Goal: Information Seeking & Learning: Learn about a topic

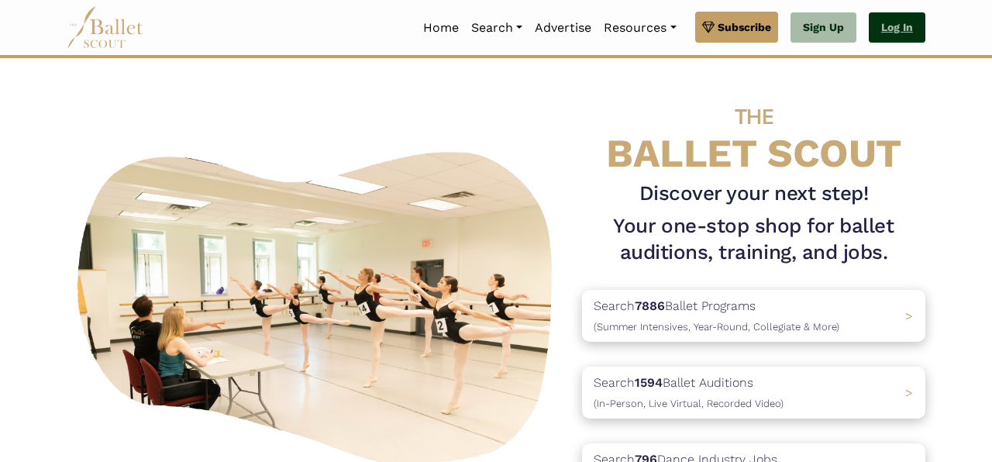
click at [904, 22] on link "Log In" at bounding box center [897, 27] width 57 height 31
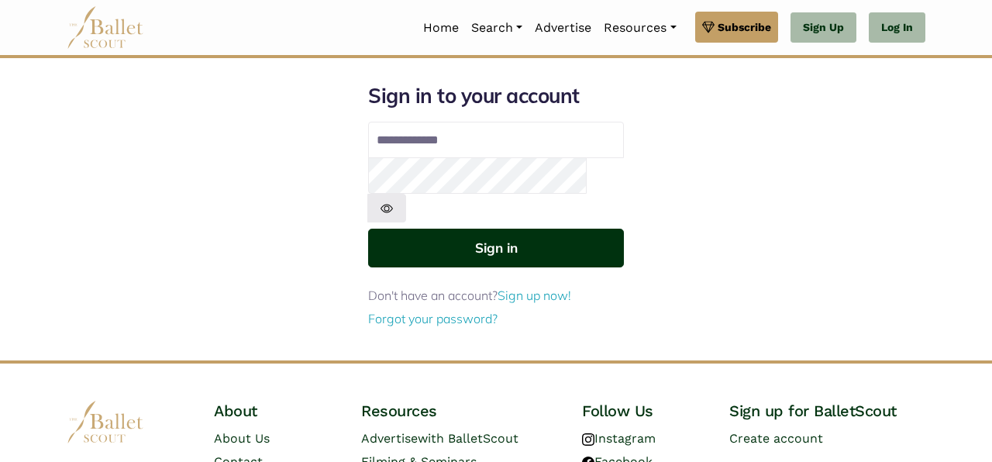
type input "**********"
click at [519, 229] on button "Sign in" at bounding box center [496, 248] width 256 height 38
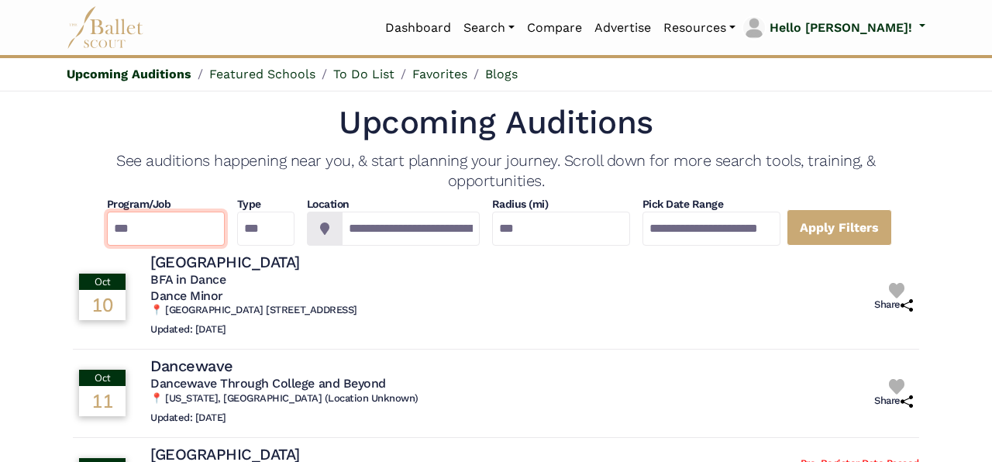
click at [107, 212] on select "**********" at bounding box center [166, 229] width 118 height 34
select select "**"
click option "*********" at bounding box center [0, 0] width 0 height 0
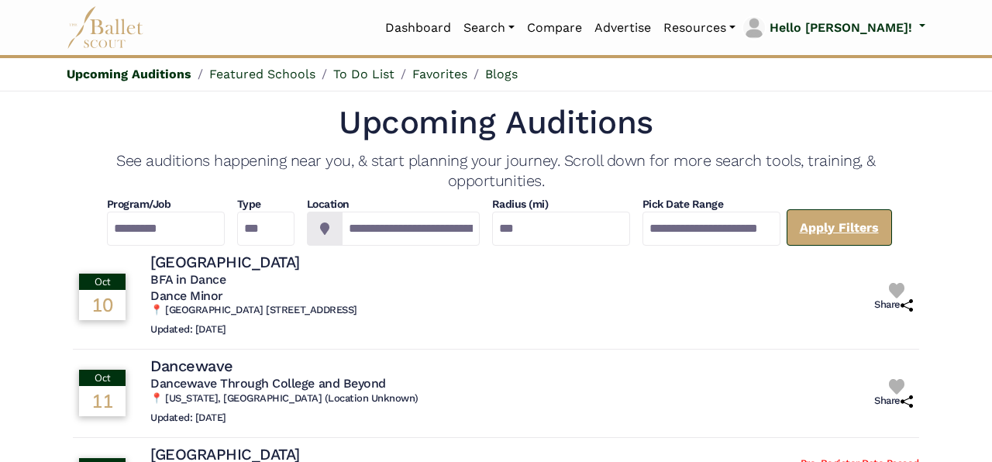
click at [879, 227] on link "Apply Filters" at bounding box center [839, 227] width 105 height 36
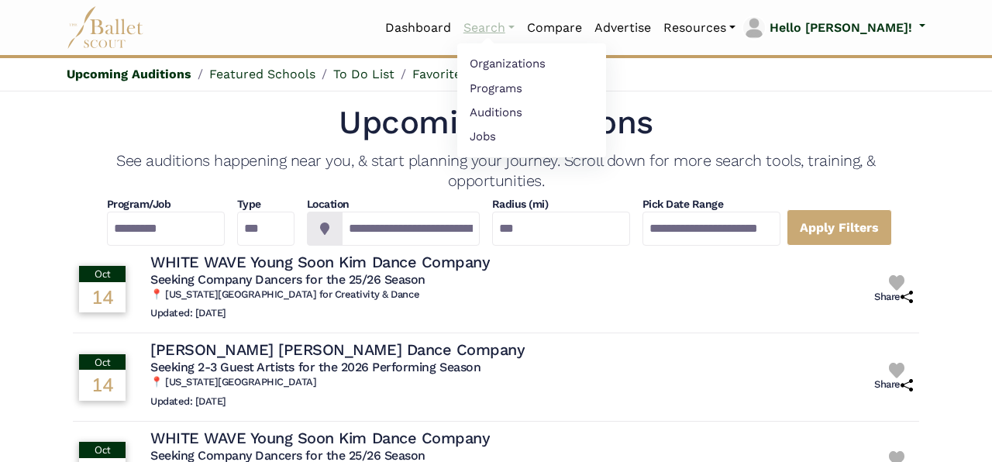
click at [521, 29] on link "Search" at bounding box center [489, 28] width 64 height 33
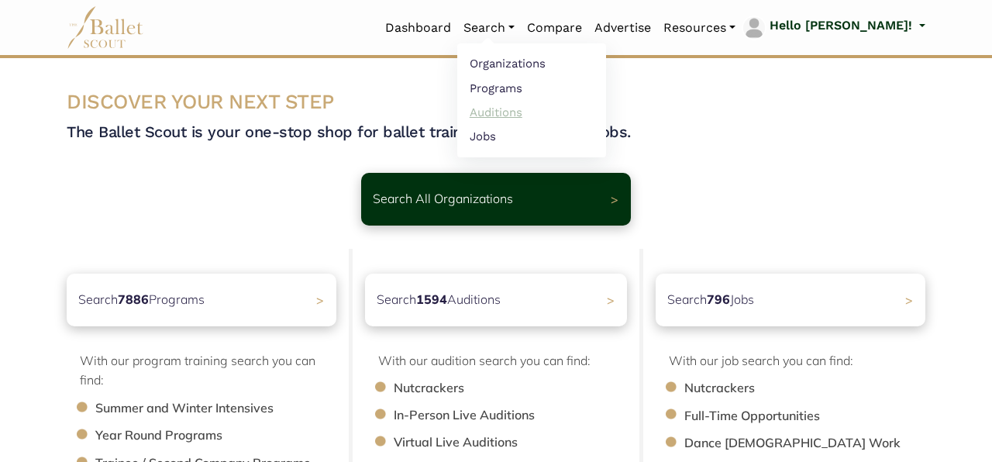
click at [568, 106] on link "Auditions" at bounding box center [531, 112] width 149 height 24
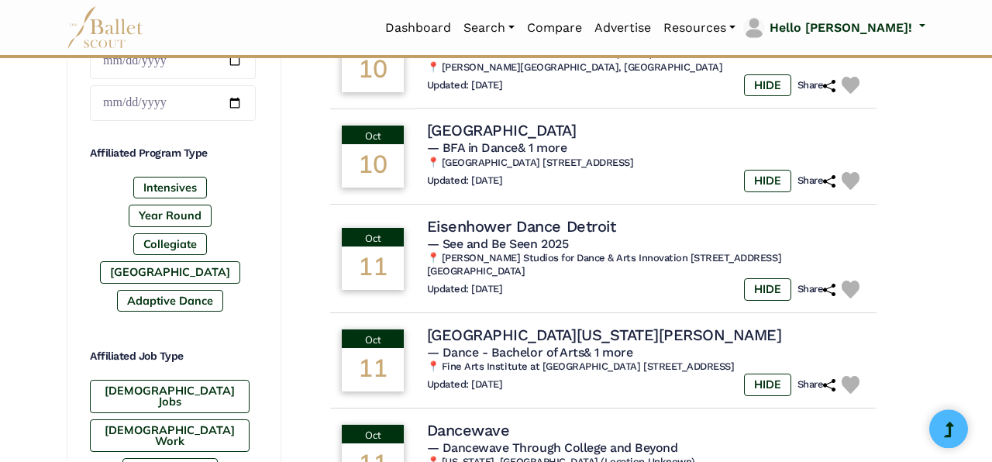
scroll to position [680, 0]
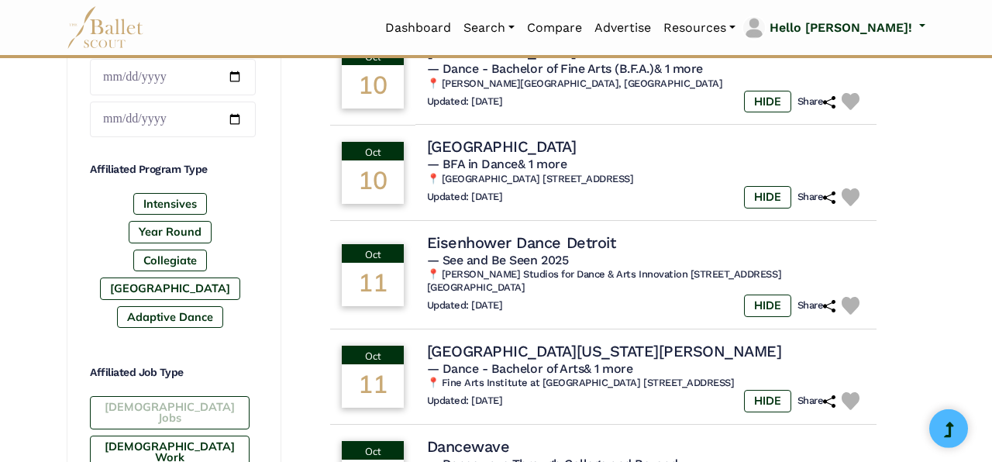
click at [148, 396] on label "[DEMOGRAPHIC_DATA] Jobs" at bounding box center [170, 412] width 160 height 33
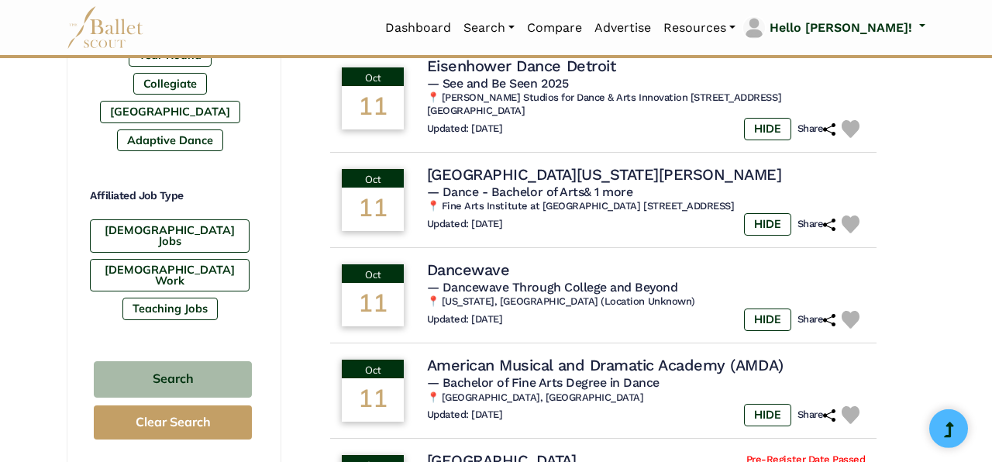
scroll to position [873, 0]
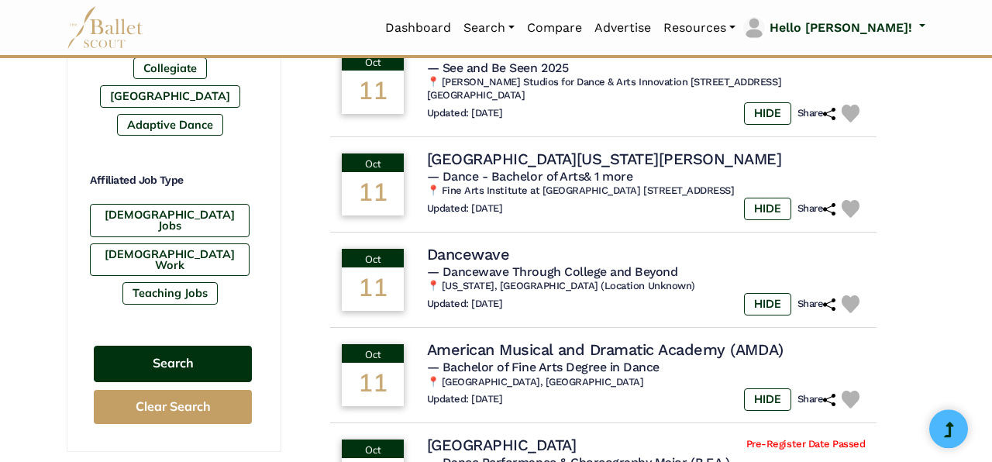
click at [159, 346] on button "Search" at bounding box center [173, 364] width 158 height 36
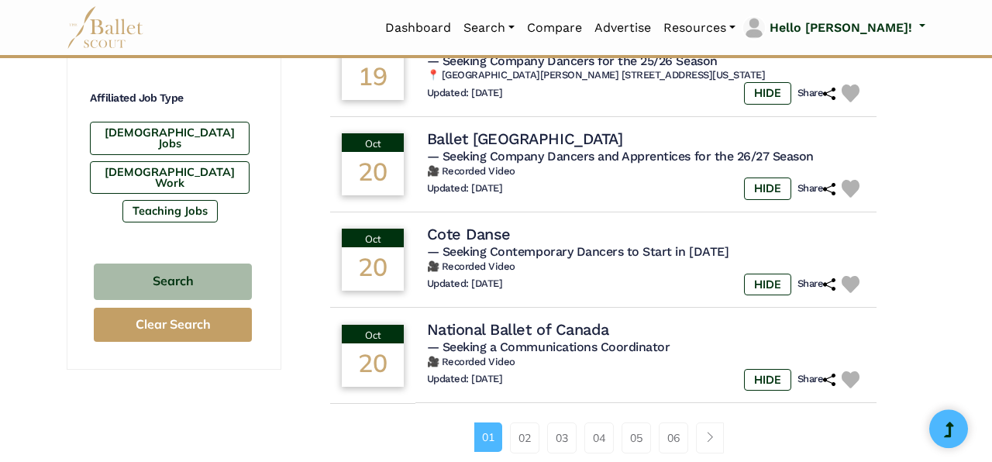
scroll to position [956, 0]
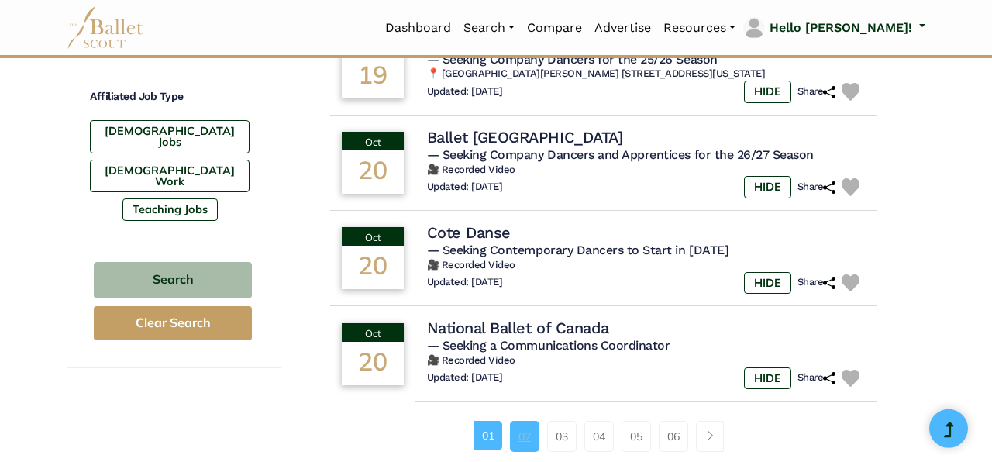
click at [522, 444] on link "02" at bounding box center [524, 436] width 29 height 31
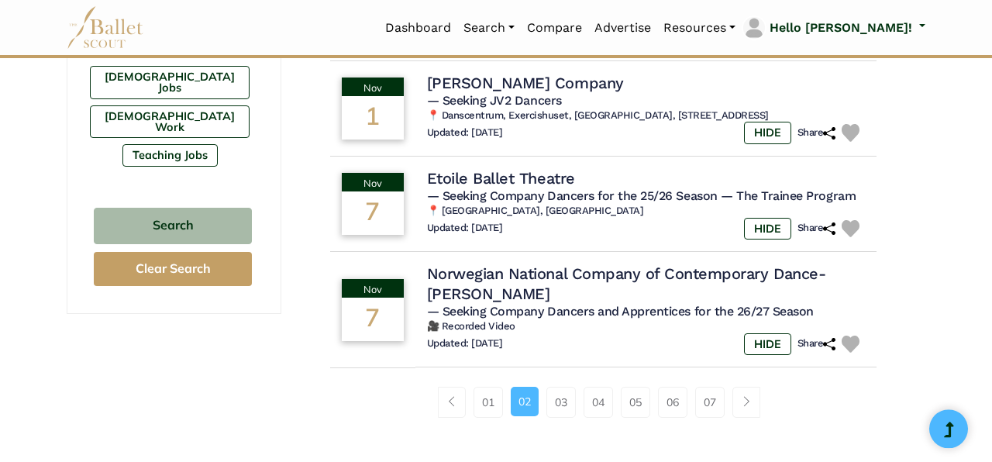
scroll to position [997, 0]
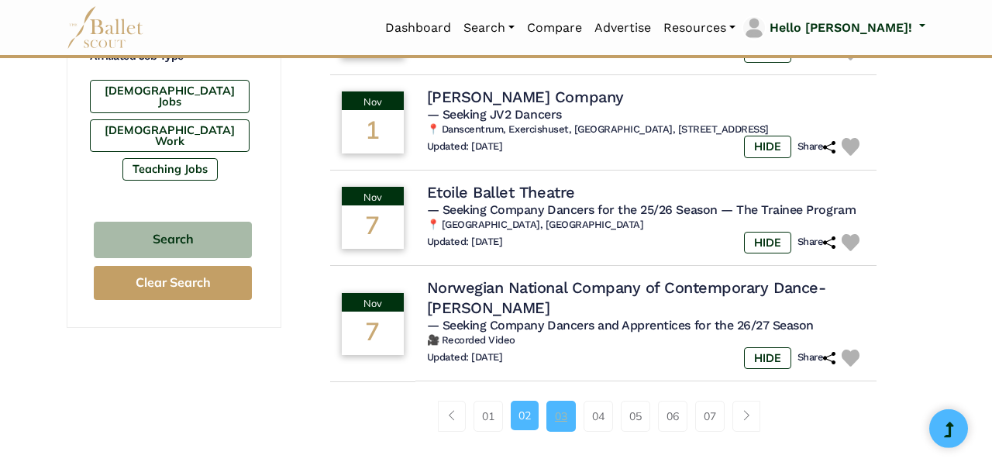
click at [556, 420] on link "03" at bounding box center [560, 416] width 29 height 31
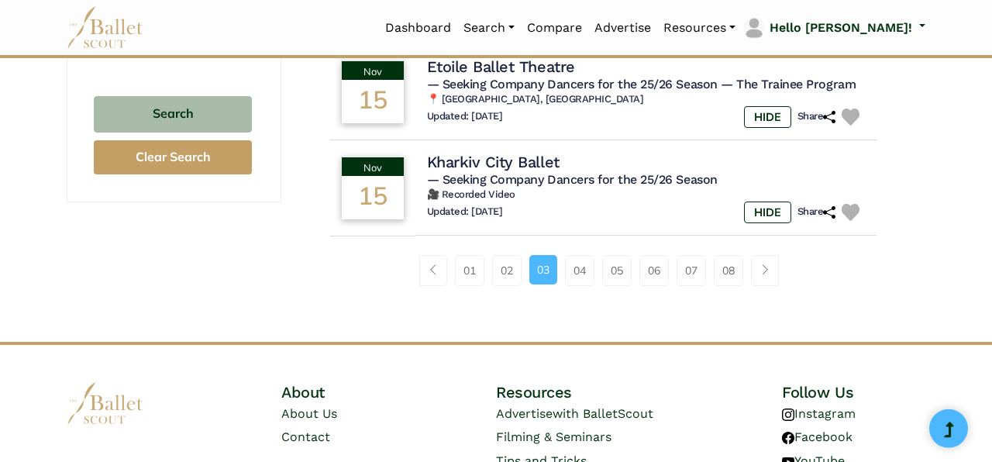
scroll to position [1126, 0]
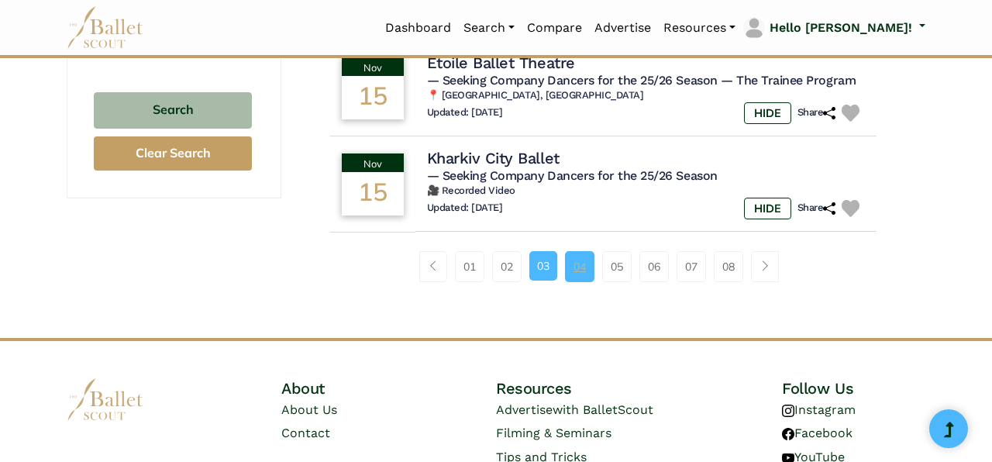
click at [580, 281] on link "04" at bounding box center [579, 266] width 29 height 31
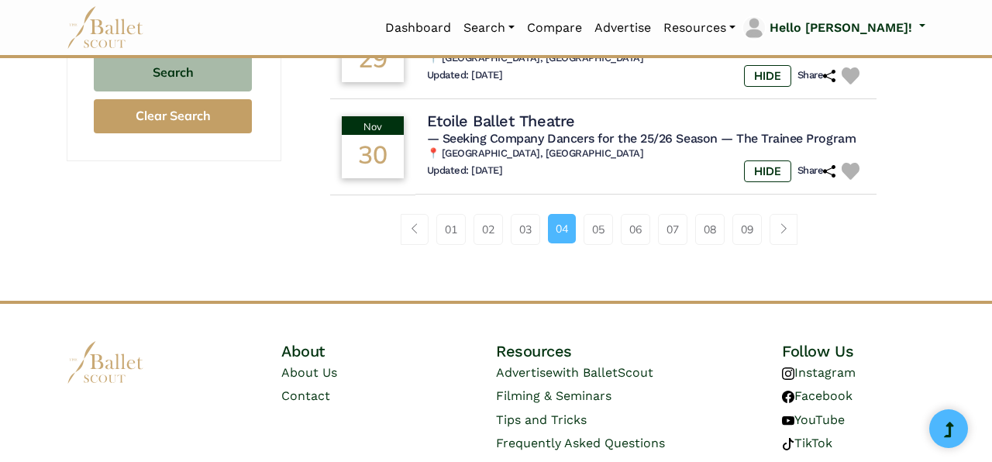
scroll to position [1152, 0]
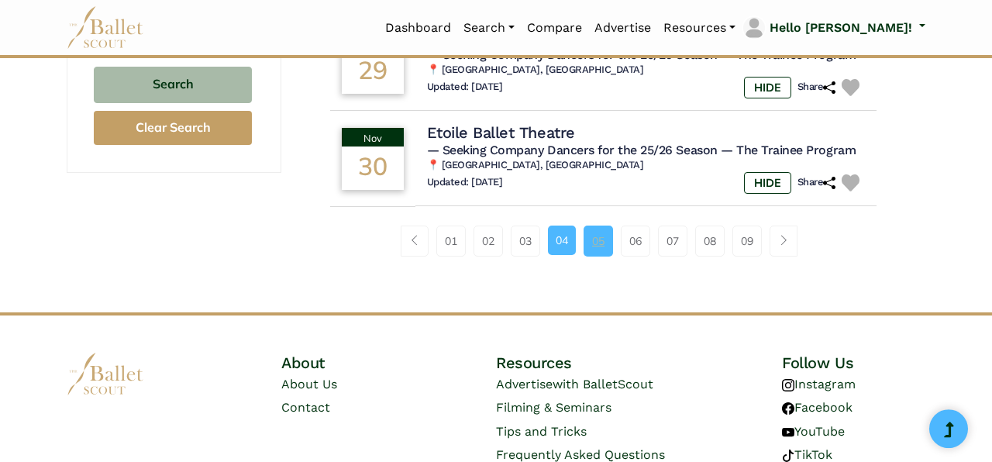
click at [593, 236] on link "05" at bounding box center [598, 241] width 29 height 31
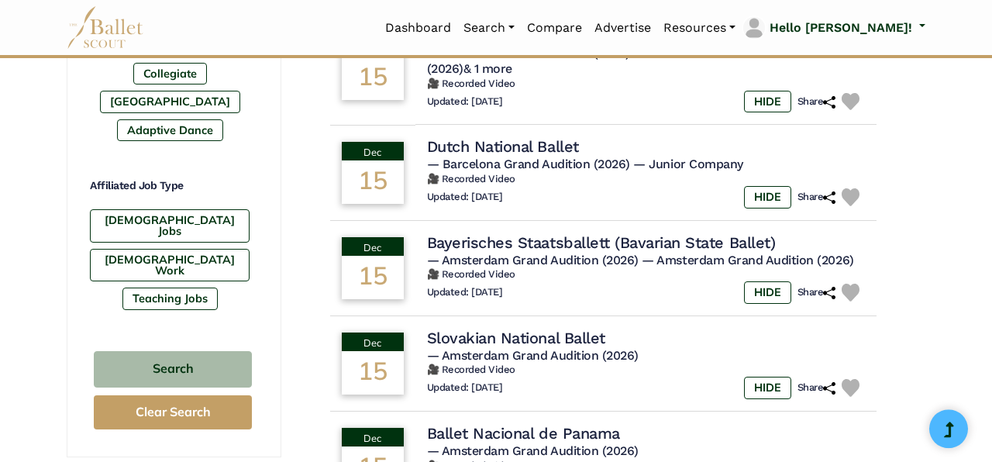
scroll to position [1239, 0]
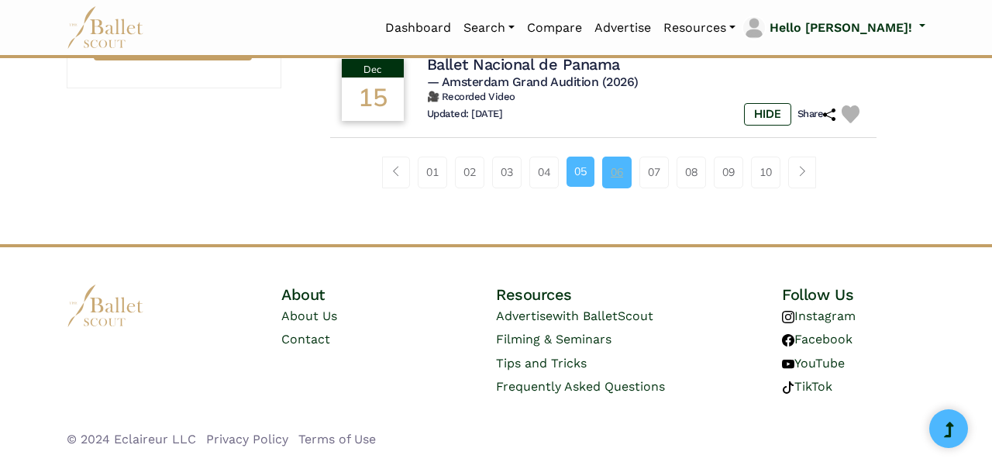
click at [612, 171] on link "06" at bounding box center [616, 172] width 29 height 31
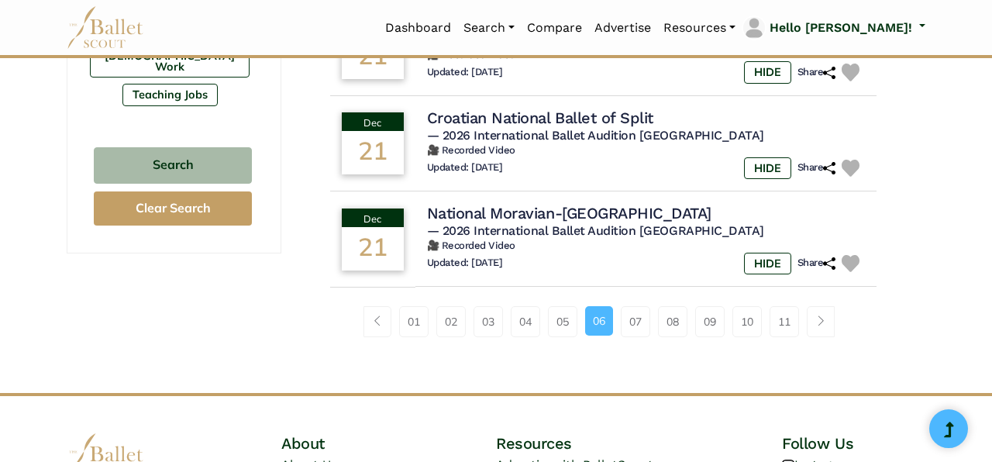
scroll to position [1062, 0]
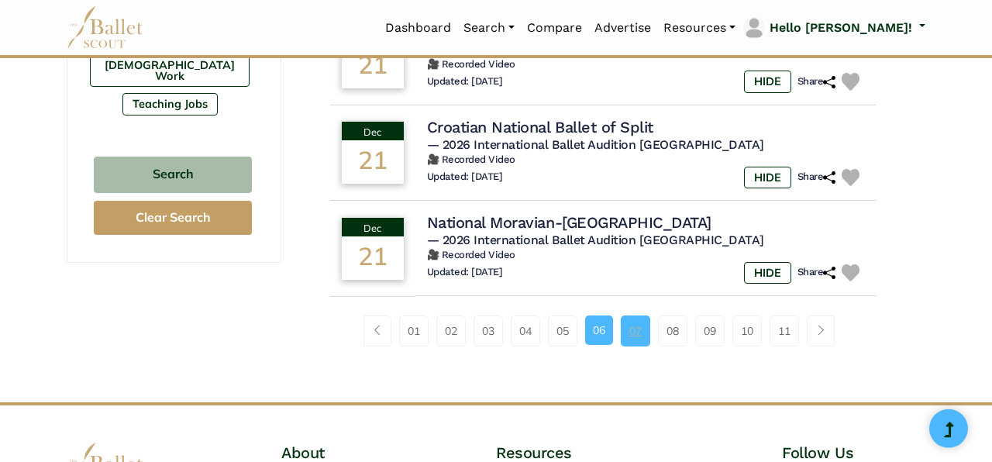
click at [642, 339] on link "07" at bounding box center [635, 330] width 29 height 31
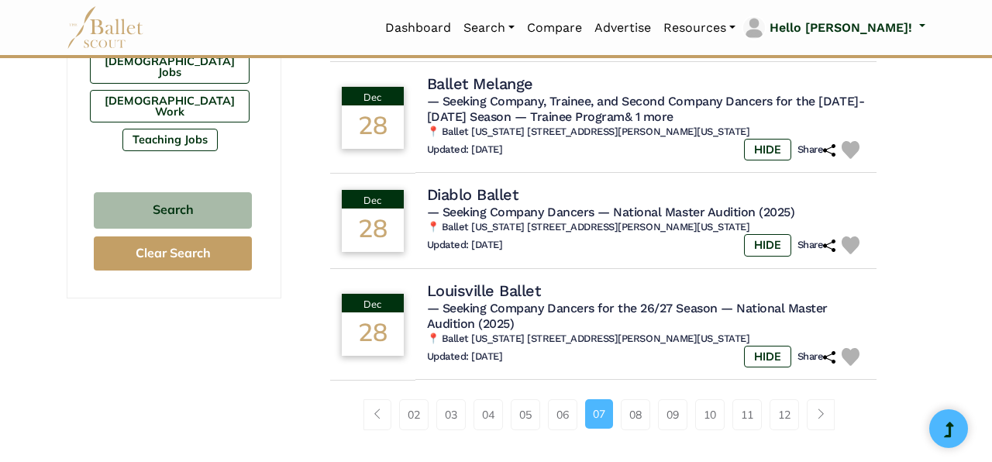
scroll to position [1034, 0]
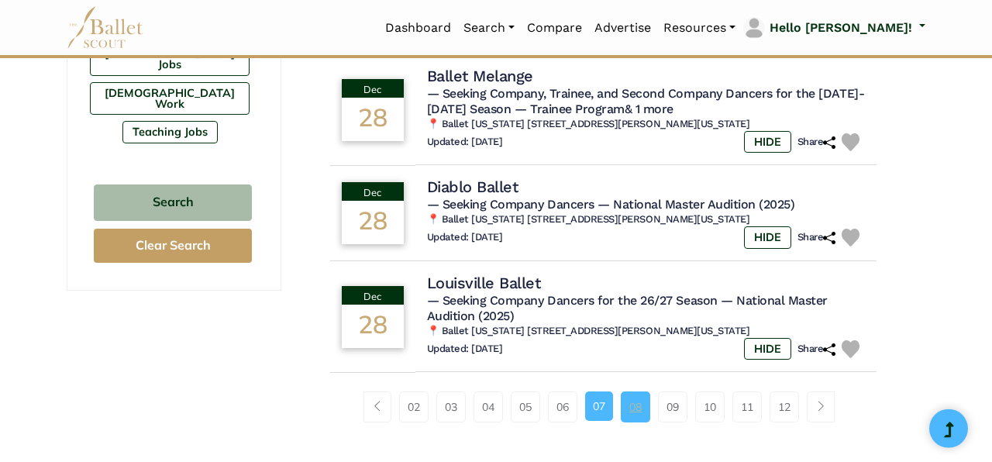
click at [632, 404] on link "08" at bounding box center [635, 406] width 29 height 31
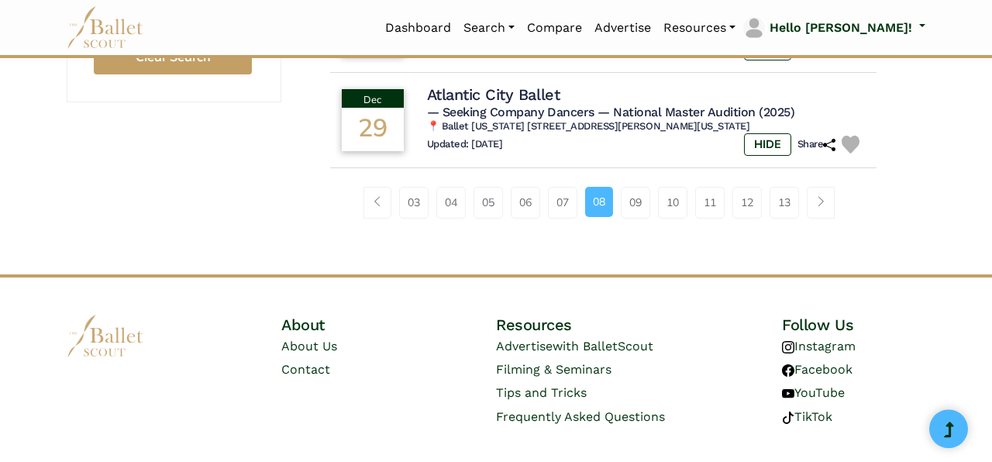
scroll to position [1218, 0]
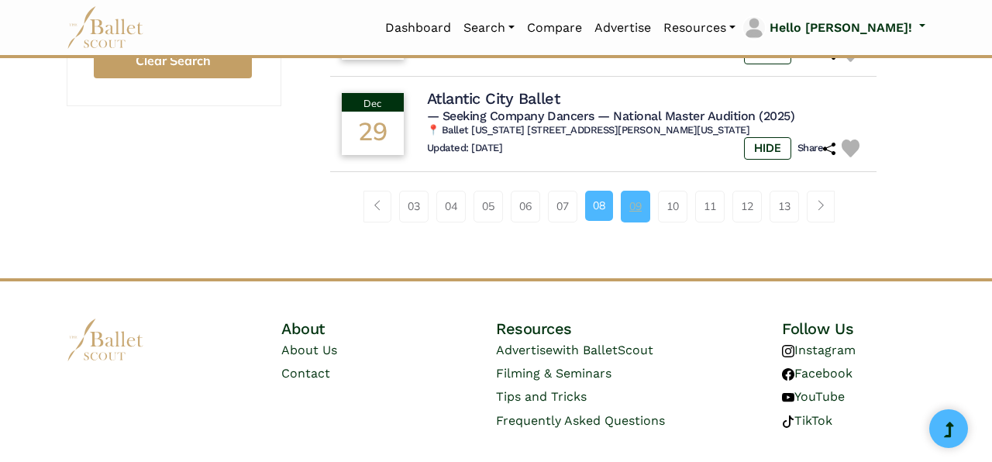
click at [636, 211] on link "09" at bounding box center [635, 206] width 29 height 31
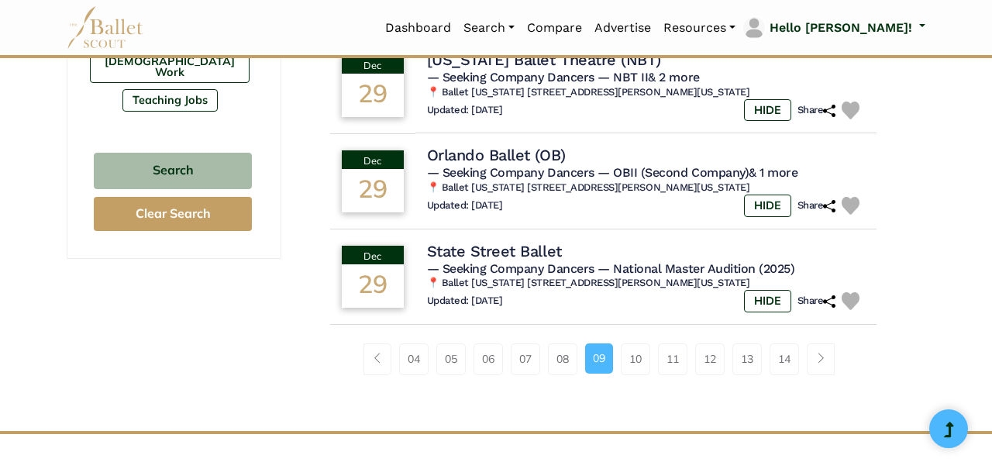
scroll to position [1058, 0]
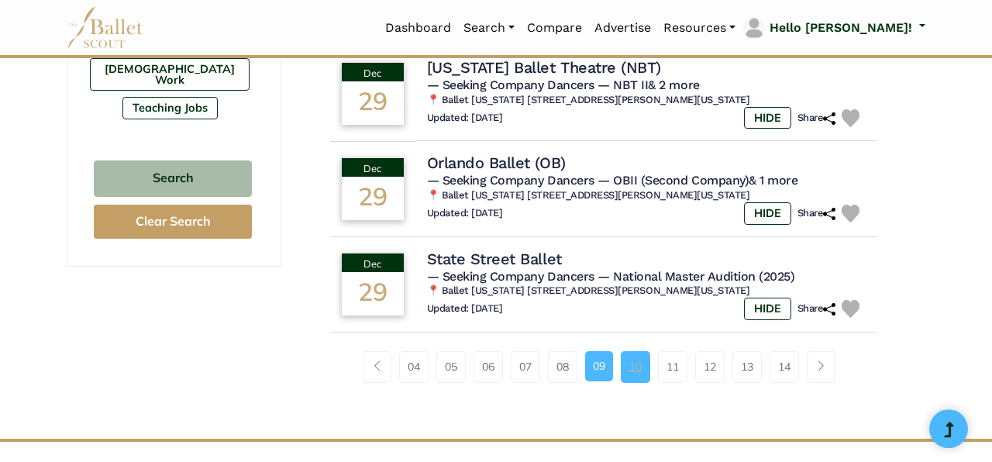
click at [639, 355] on link "10" at bounding box center [635, 366] width 29 height 31
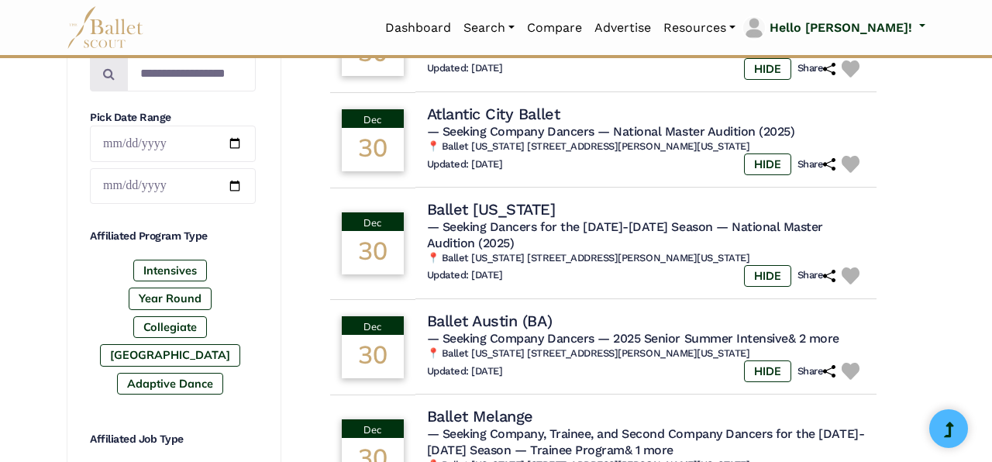
scroll to position [1046, 0]
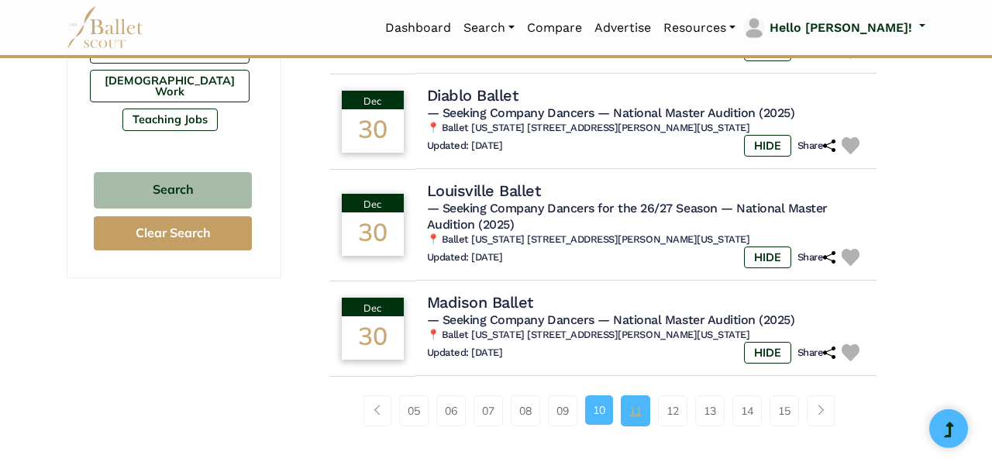
click at [638, 424] on link "11" at bounding box center [635, 410] width 29 height 31
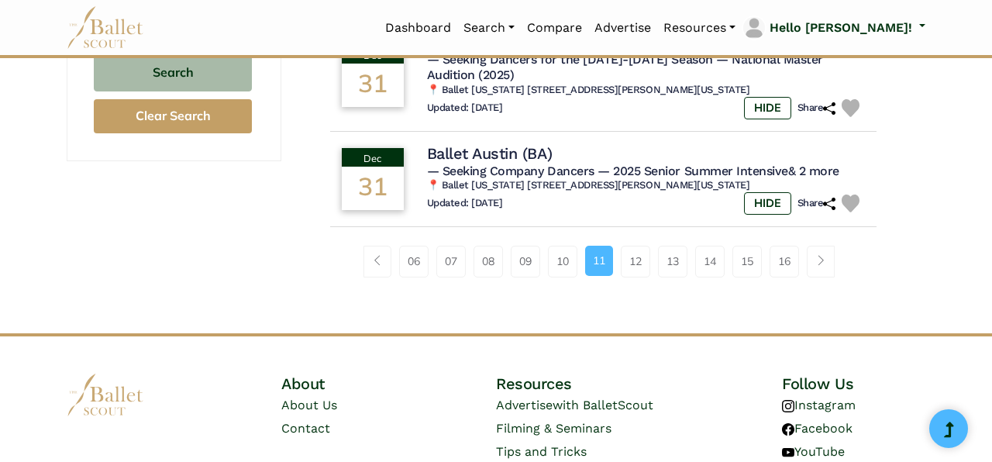
scroll to position [1166, 0]
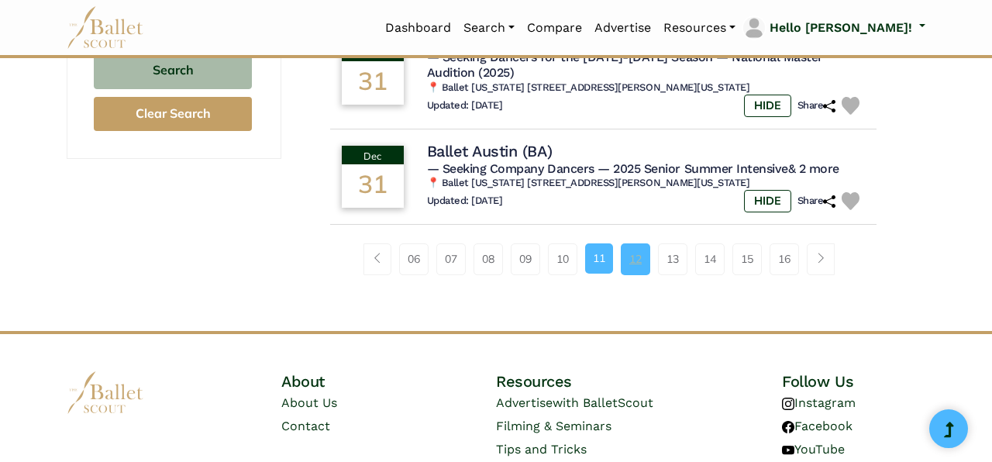
click at [639, 268] on link "12" at bounding box center [635, 258] width 29 height 31
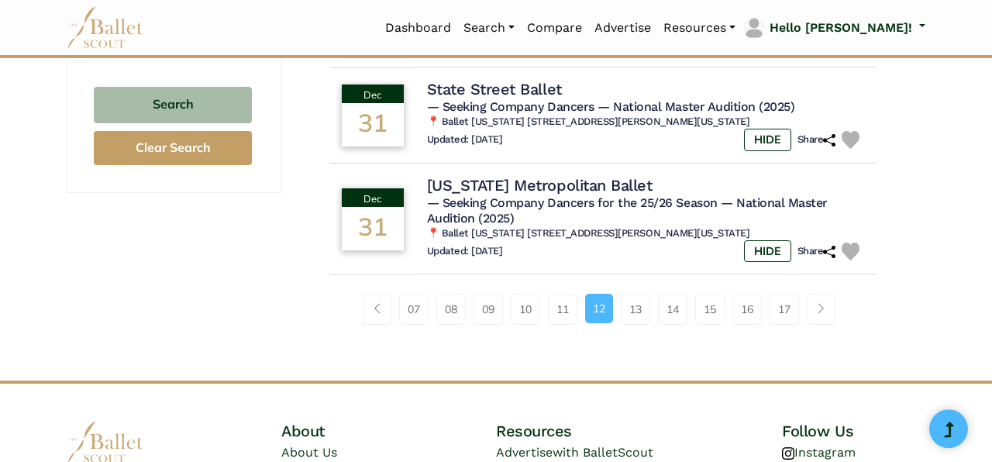
scroll to position [1129, 0]
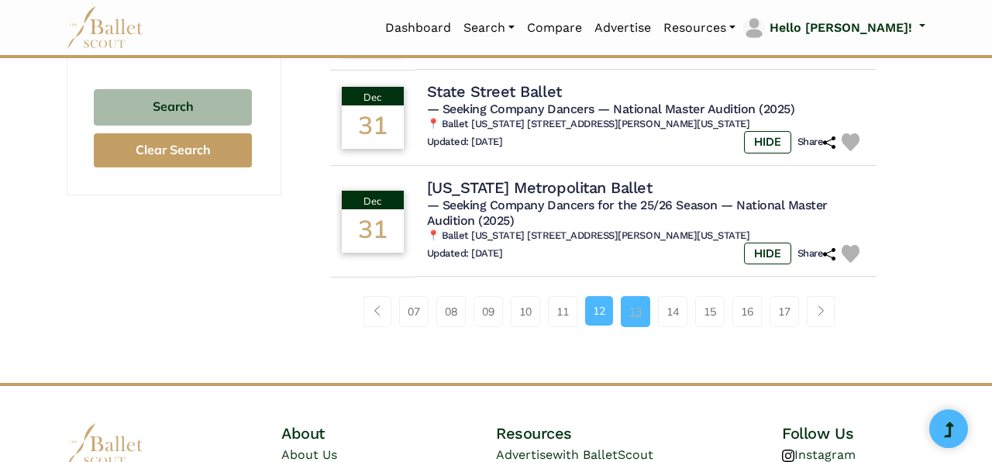
click at [646, 317] on link "13" at bounding box center [635, 311] width 29 height 31
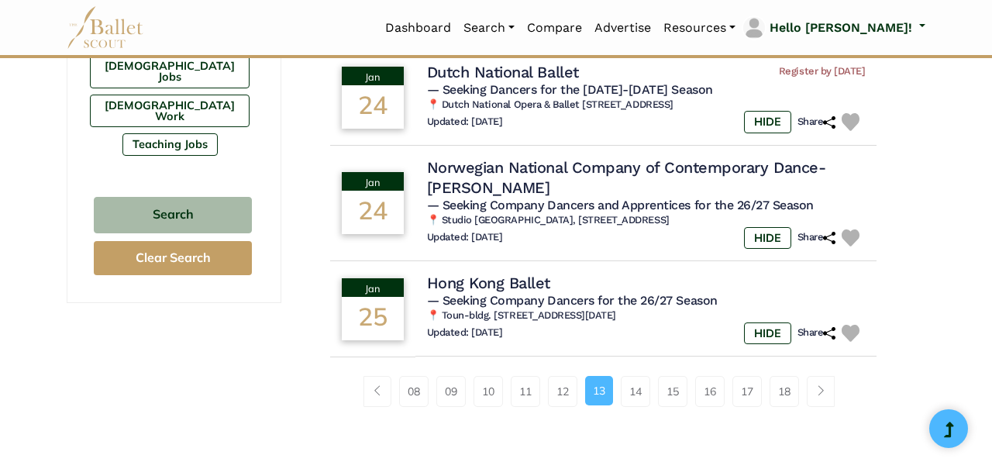
scroll to position [1132, 0]
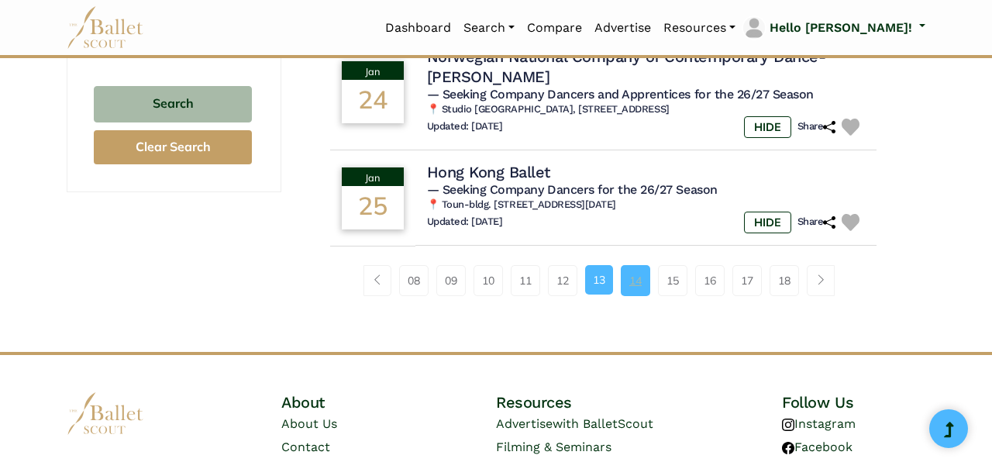
click at [638, 281] on link "14" at bounding box center [635, 280] width 29 height 31
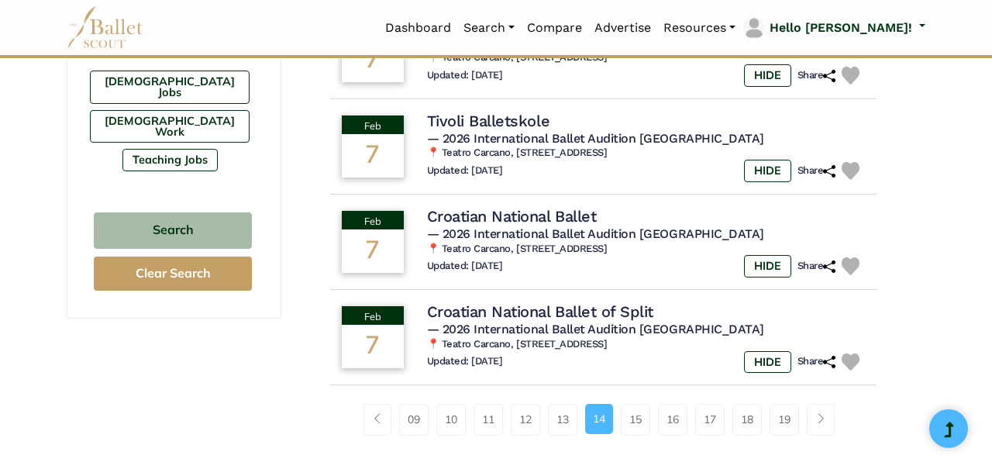
scroll to position [1115, 0]
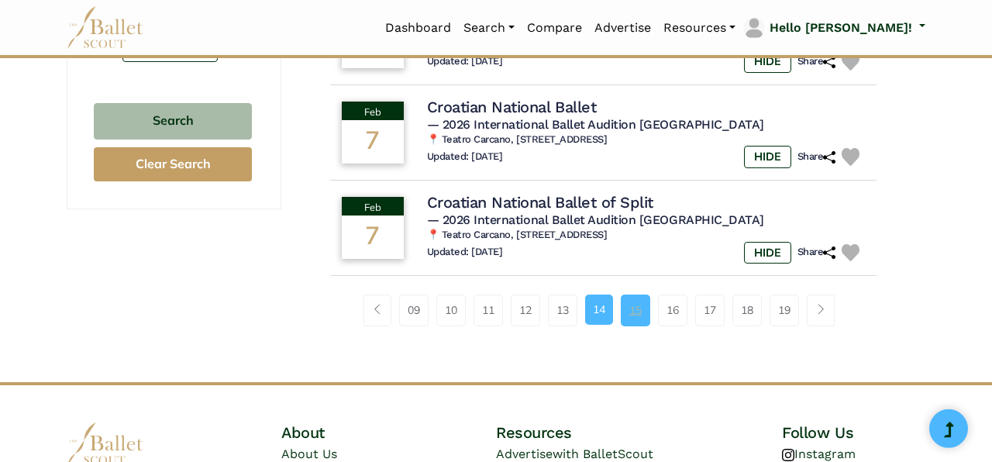
click at [638, 312] on link "15" at bounding box center [635, 310] width 29 height 31
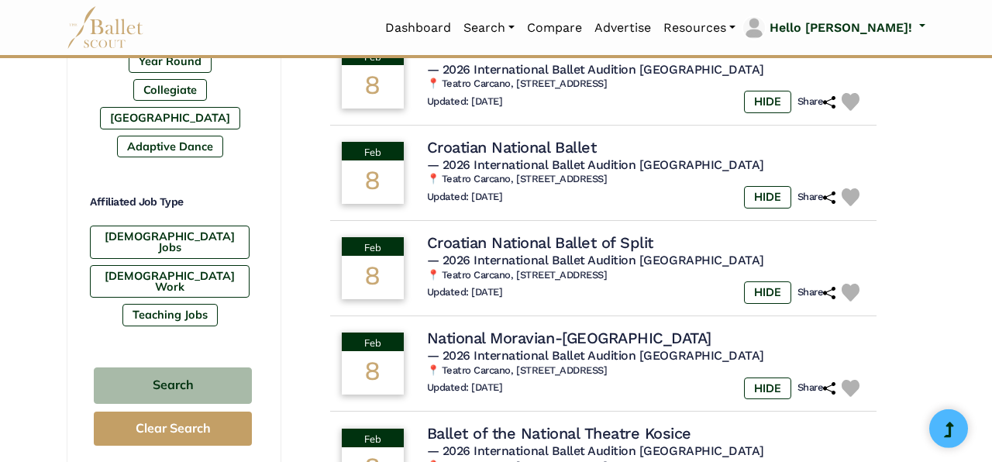
scroll to position [1033, 0]
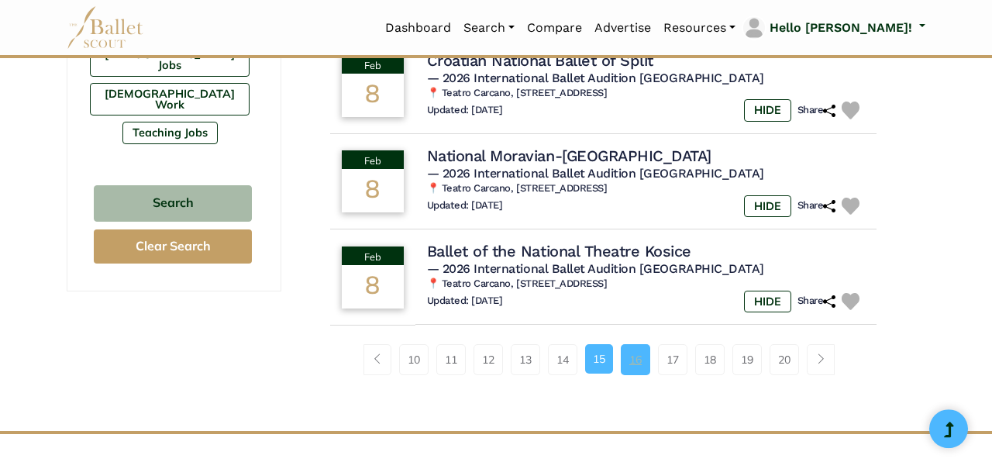
click at [639, 360] on link "16" at bounding box center [635, 359] width 29 height 31
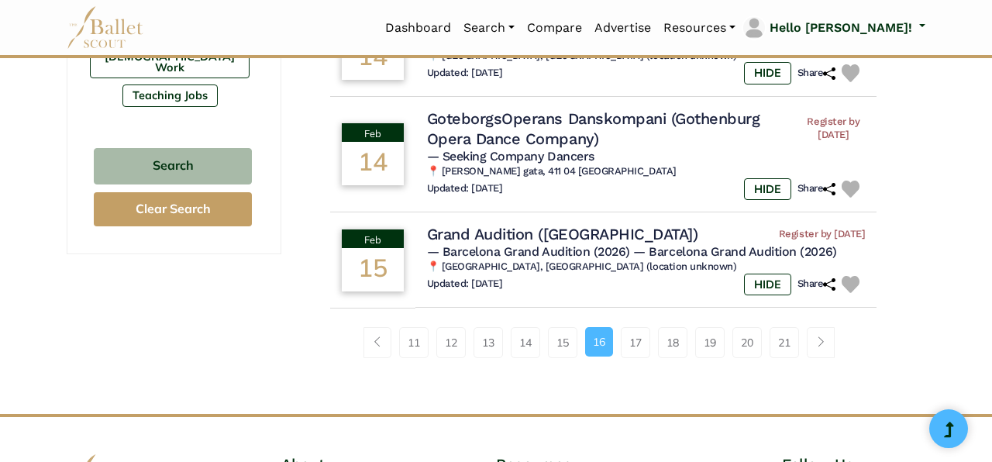
scroll to position [1073, 0]
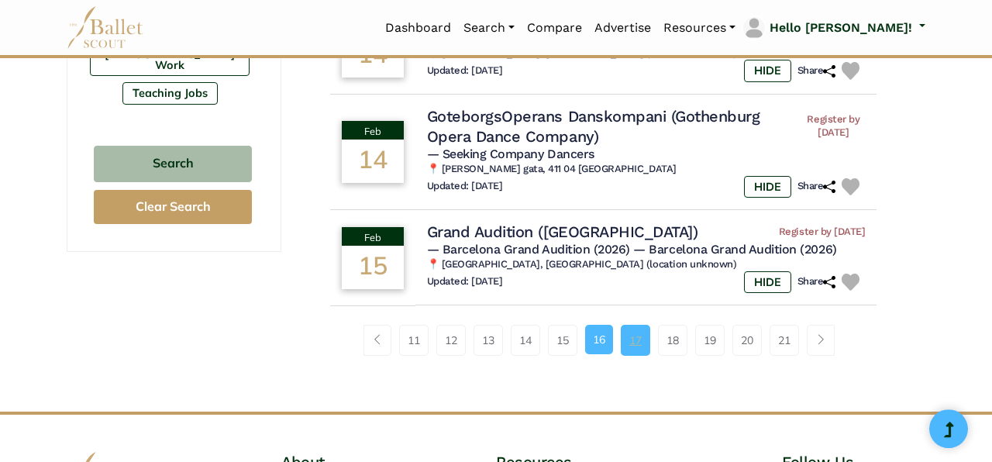
click at [646, 343] on link "17" at bounding box center [635, 340] width 29 height 31
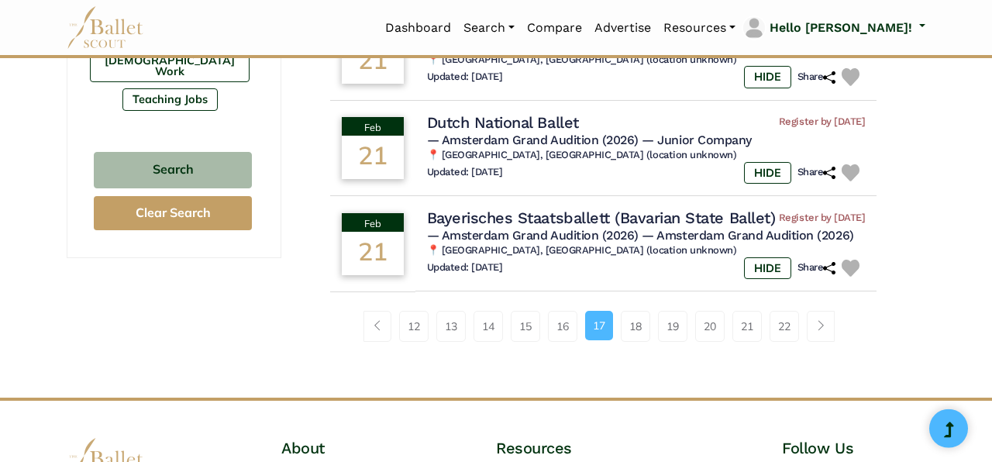
scroll to position [1088, 0]
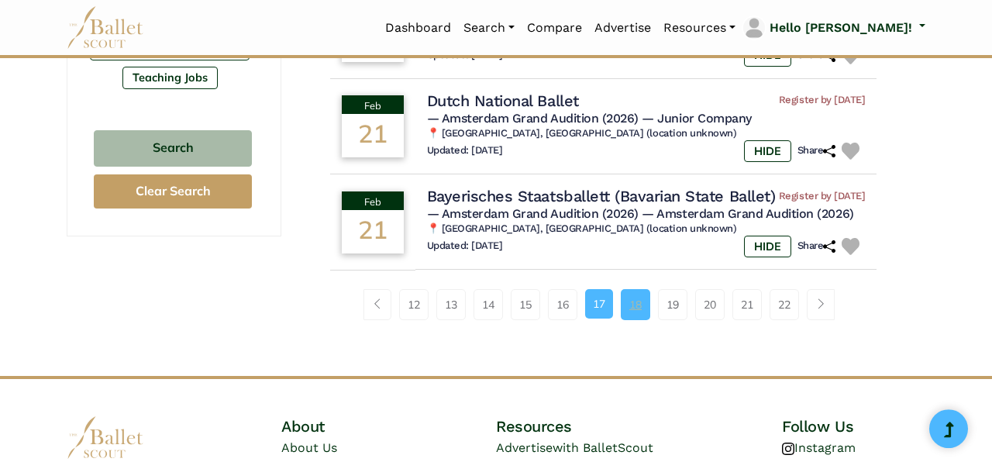
click at [635, 320] on link "18" at bounding box center [635, 304] width 29 height 31
